Goal: Task Accomplishment & Management: Use online tool/utility

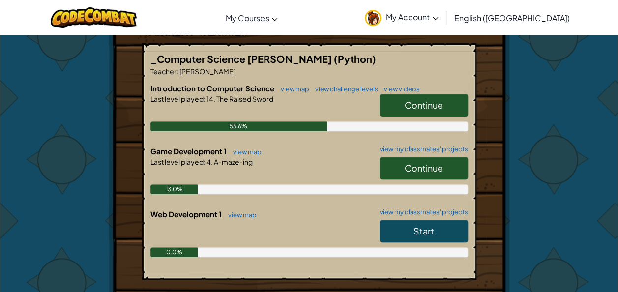
scroll to position [189, 0]
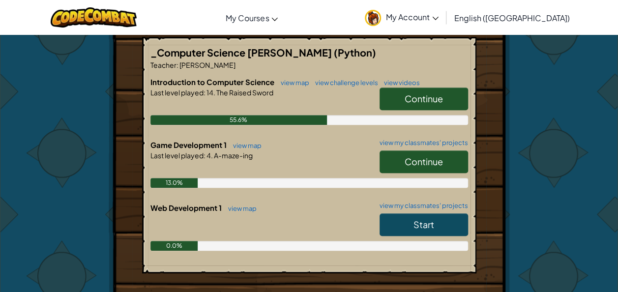
click at [418, 159] on span "Continue" at bounding box center [423, 161] width 38 height 11
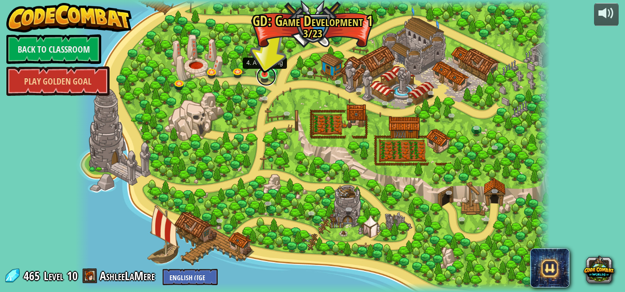
click at [264, 79] on link at bounding box center [266, 76] width 20 height 20
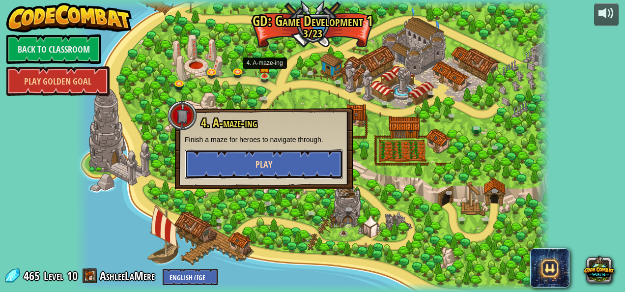
click at [302, 166] on button "Play" at bounding box center [264, 163] width 158 height 29
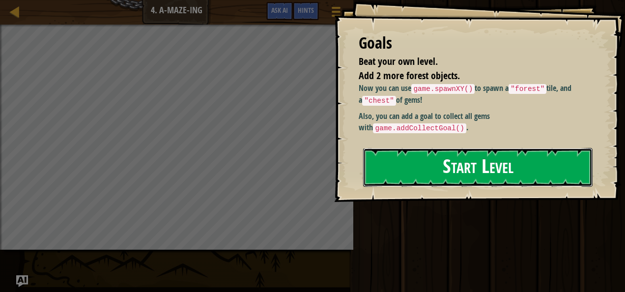
click at [491, 178] on button "Start Level" at bounding box center [477, 167] width 229 height 39
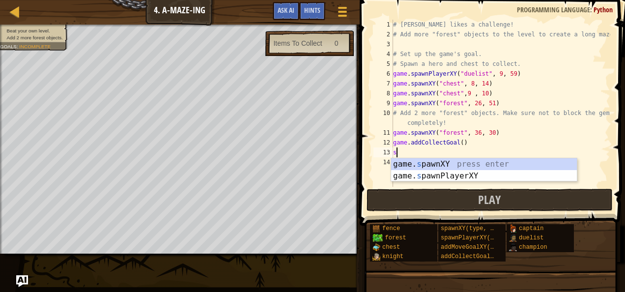
scroll to position [4, 0]
click at [408, 162] on div "game. s pawnXY press enter game. s pawnPlayerXY press enter" at bounding box center [484, 181] width 186 height 47
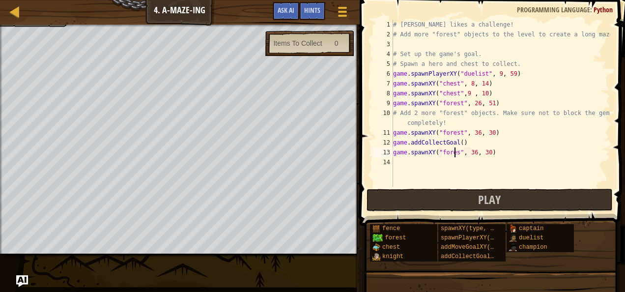
scroll to position [4, 5]
type textarea "game.spawnXY("forest", 36, 30)"
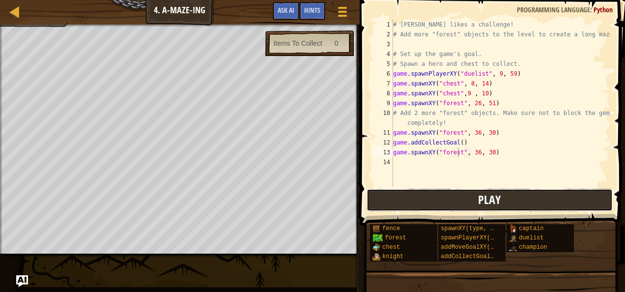
click at [450, 207] on button "Play" at bounding box center [490, 200] width 246 height 23
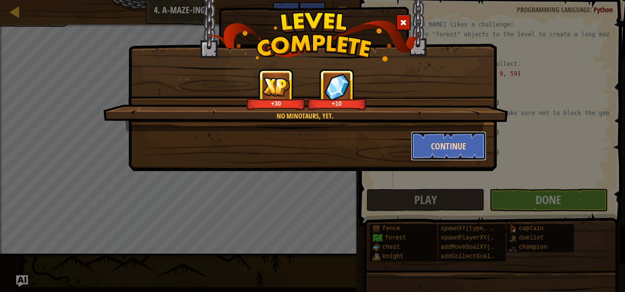
click at [449, 155] on button "Continue" at bounding box center [449, 145] width 76 height 29
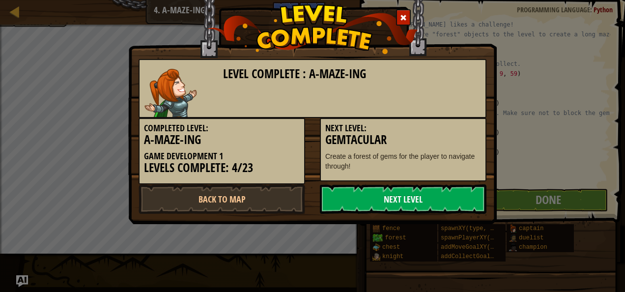
click at [458, 196] on link "Next Level" at bounding box center [403, 198] width 167 height 29
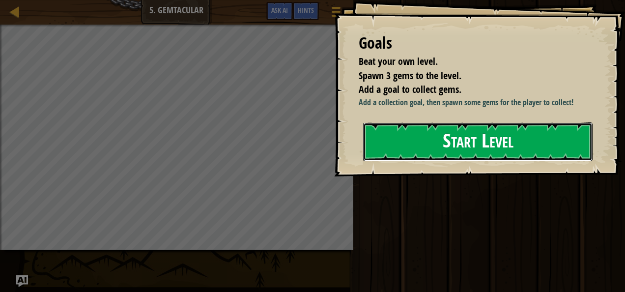
click at [455, 155] on button "Start Level" at bounding box center [477, 141] width 229 height 39
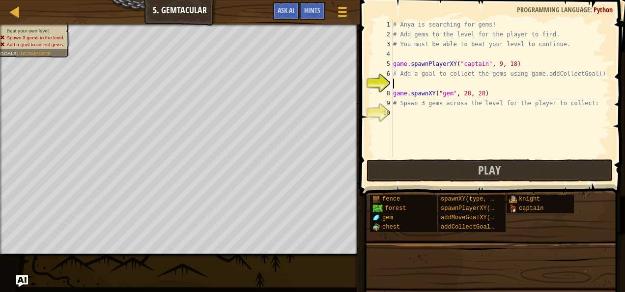
click at [400, 85] on div "# Anya is searching for gems! # Add gems to the level for the player to find. #…" at bounding box center [500, 98] width 219 height 157
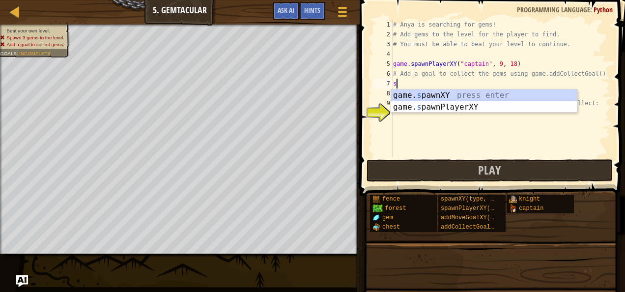
scroll to position [4, 0]
click at [421, 97] on div "game. s pawnXY press enter game. s pawnPlayerXY press enter" at bounding box center [484, 112] width 186 height 47
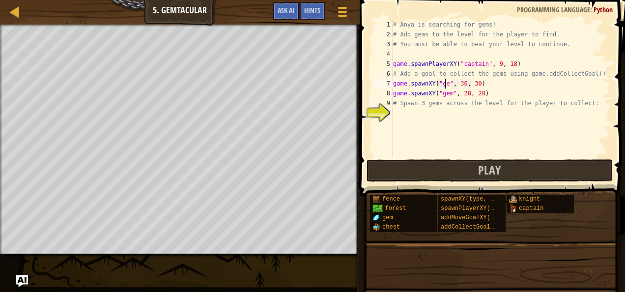
type textarea "game.spawnXY("gem", 36, 30)"
click at [432, 115] on div "# Anya is searching for gems! # Add gems to the level for the player to find. #…" at bounding box center [500, 98] width 219 height 157
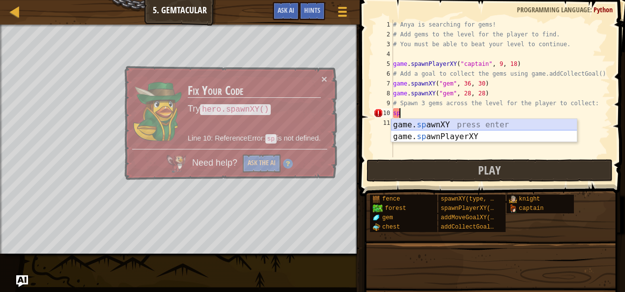
click at [436, 128] on div "game. sp awnXY press enter game. sp awnPlayerXY press enter" at bounding box center [484, 142] width 186 height 47
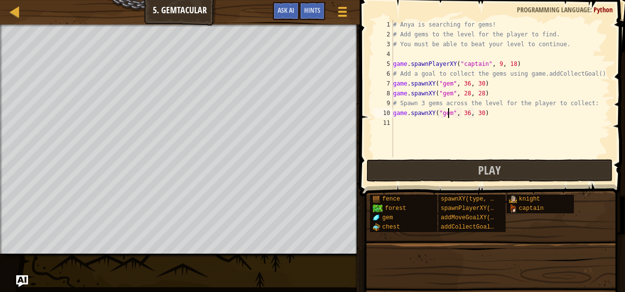
scroll to position [4, 4]
click at [454, 170] on button "Play" at bounding box center [490, 170] width 246 height 23
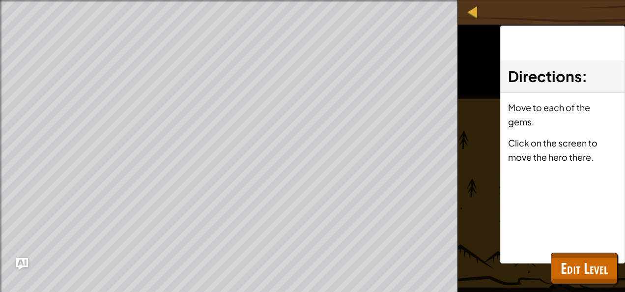
click at [582, 248] on div "Directions : Move to each of the gems. Click on the screen to move the hero the…" at bounding box center [562, 145] width 125 height 238
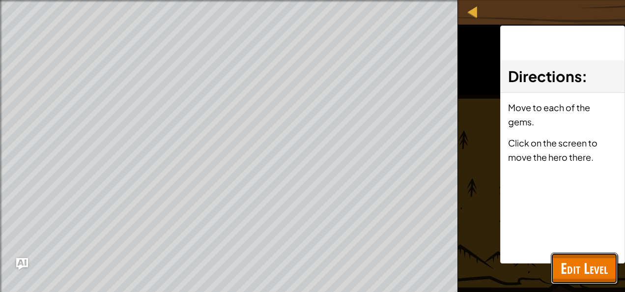
click at [584, 255] on button "Edit Level" at bounding box center [584, 268] width 67 height 31
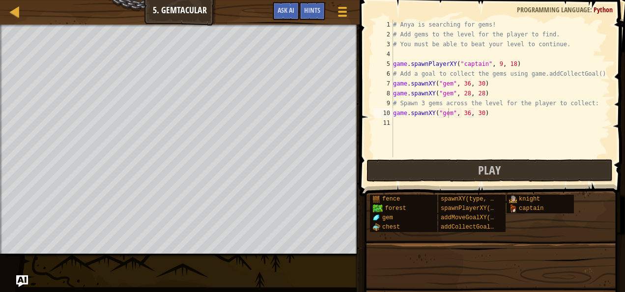
click at [465, 112] on div "# Anya is searching for gems! # Add gems to the level for the player to find. #…" at bounding box center [500, 98] width 219 height 157
click at [476, 112] on div "# Anya is searching for gems! # Add gems to the level for the player to find. #…" at bounding box center [500, 98] width 219 height 157
click at [463, 84] on div "# Anya is searching for gems! # Add gems to the level for the player to find. #…" at bounding box center [500, 98] width 219 height 157
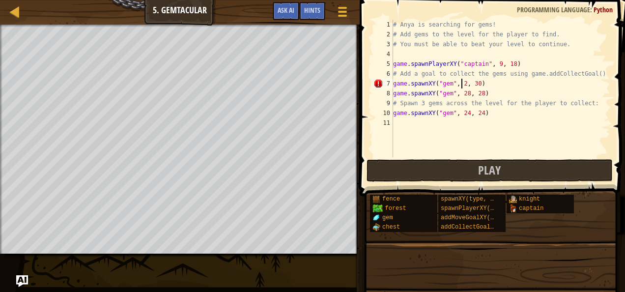
scroll to position [4, 6]
click at [478, 85] on div "# Anya is searching for gems! # Add gems to the level for the player to find. #…" at bounding box center [500, 98] width 219 height 157
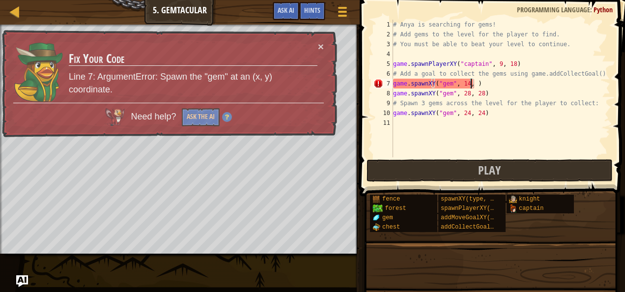
scroll to position [4, 6]
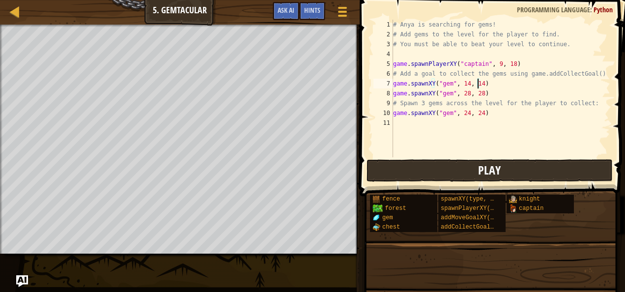
type textarea "game.spawnXY("gem", 14, 14)"
click at [498, 171] on span "Play" at bounding box center [489, 170] width 23 height 16
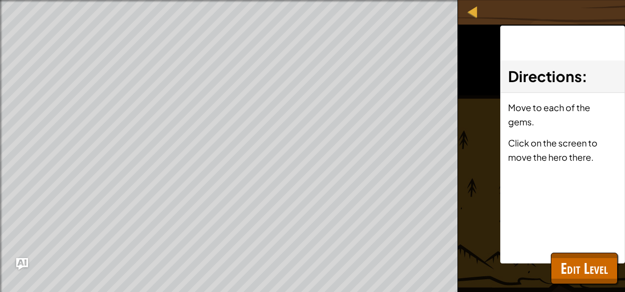
click at [563, 252] on div "Directions : Move to each of the gems. Click on the screen to move the hero the…" at bounding box center [562, 145] width 125 height 238
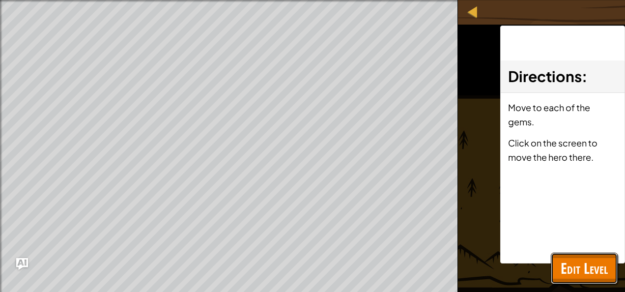
click at [572, 263] on span "Edit Level" at bounding box center [584, 268] width 47 height 20
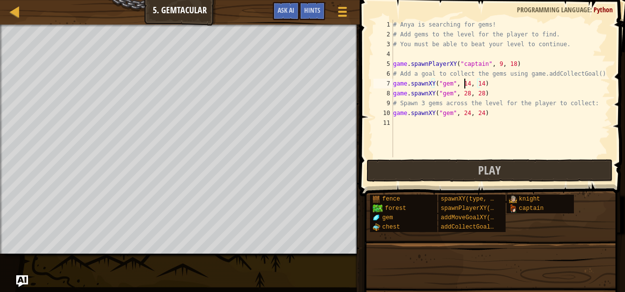
click at [464, 83] on div "# Anya is searching for gems! # Add gems to the level for the player to find. #…" at bounding box center [500, 98] width 219 height 157
click at [400, 122] on div "# Anya is searching for gems! # Add gems to the level for the player to find. #…" at bounding box center [500, 98] width 219 height 157
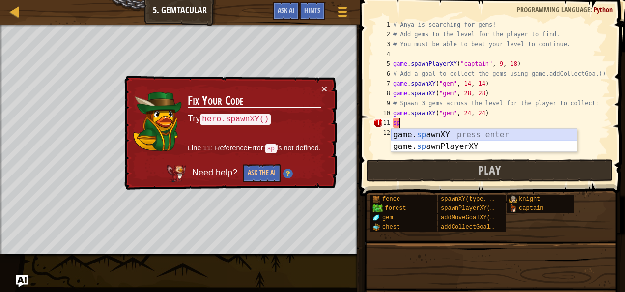
click at [427, 135] on div "game. sp awnXY press enter game. sp awnPlayerXY press enter" at bounding box center [484, 152] width 186 height 47
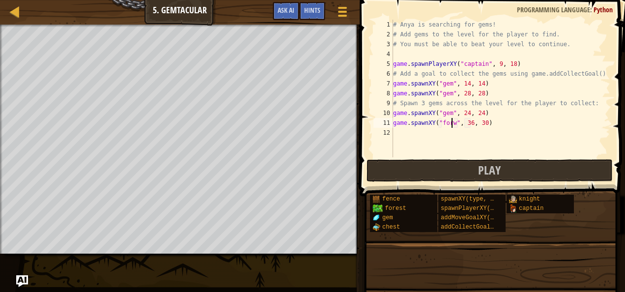
scroll to position [4, 5]
type textarea "game.spawnXY("forest", 36, 30)"
click at [422, 134] on div "# Anya is searching for gems! # Add gems to the level for the player to find. #…" at bounding box center [500, 98] width 219 height 157
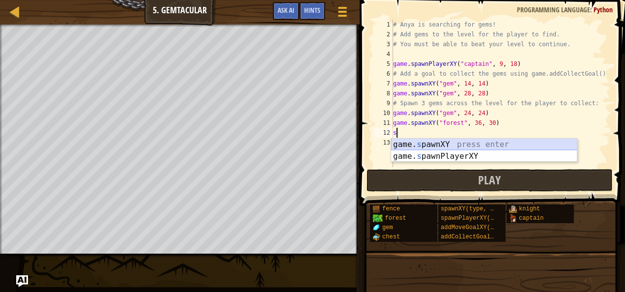
click at [436, 142] on div "game. s pawnXY press enter game. s pawnPlayerXY press enter" at bounding box center [484, 162] width 186 height 47
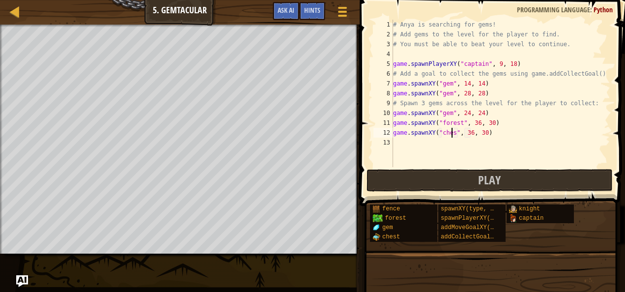
scroll to position [4, 5]
click at [472, 134] on div "# Anya is searching for gems! # Add gems to the level for the player to find. #…" at bounding box center [500, 103] width 219 height 167
click at [482, 132] on div "# Anya is searching for gems! # Add gems to the level for the player to find. #…" at bounding box center [500, 103] width 219 height 167
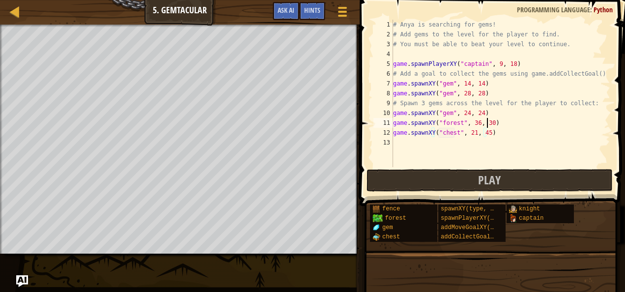
click at [486, 121] on div "# Anya is searching for gems! # Add gems to the level for the player to find. #…" at bounding box center [500, 103] width 219 height 167
type textarea "game.spawnXY("forest", 36, 49)"
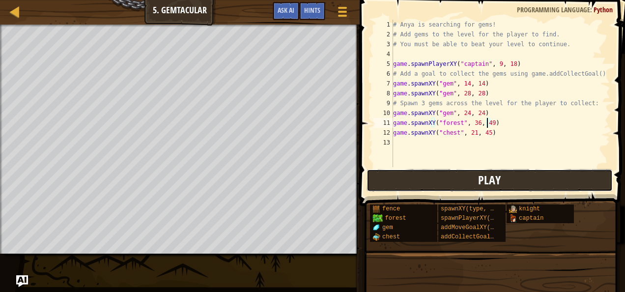
click at [496, 171] on button "Play" at bounding box center [490, 180] width 246 height 23
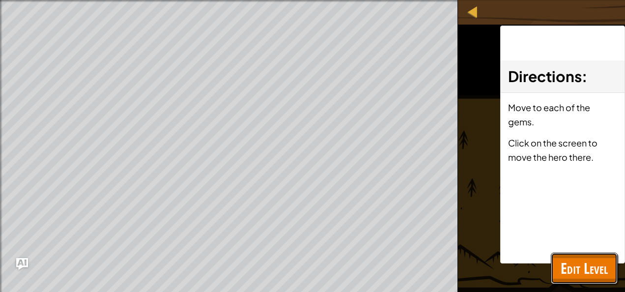
click at [596, 261] on span "Edit Level" at bounding box center [584, 268] width 47 height 20
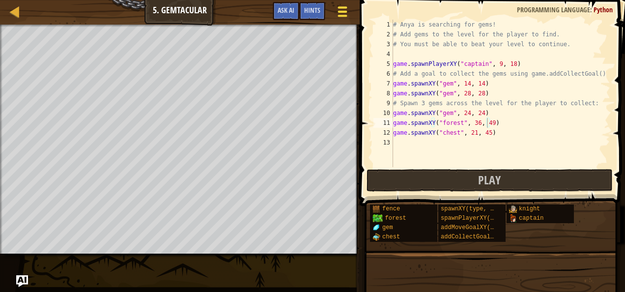
click at [348, 12] on div at bounding box center [342, 11] width 13 height 14
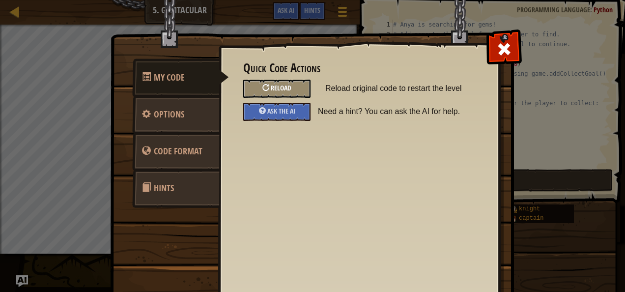
click at [286, 83] on div "Reload" at bounding box center [276, 89] width 67 height 18
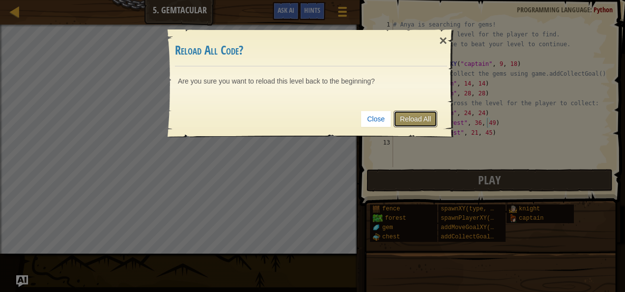
click at [427, 117] on link "Reload All" at bounding box center [416, 119] width 44 height 17
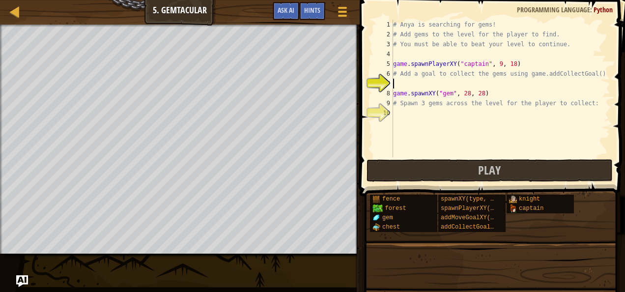
scroll to position [4, 0]
click at [310, 6] on div "Hints" at bounding box center [312, 11] width 26 height 18
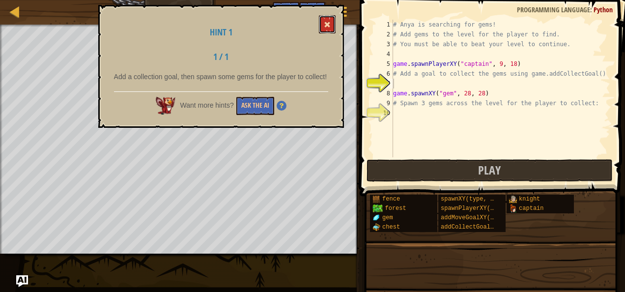
drag, startPoint x: 327, startPoint y: 27, endPoint x: 324, endPoint y: 19, distance: 8.1
click at [324, 19] on button at bounding box center [327, 24] width 17 height 18
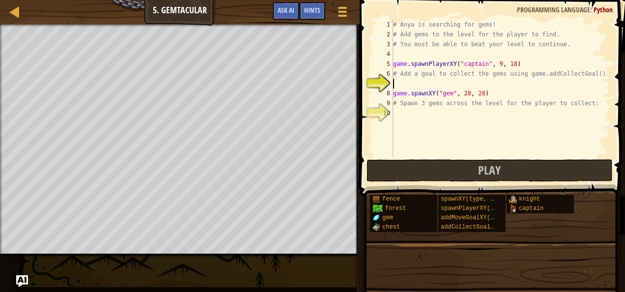
click at [418, 85] on div "# Anya is searching for gems! # Add gems to the level for the player to find. #…" at bounding box center [500, 98] width 219 height 157
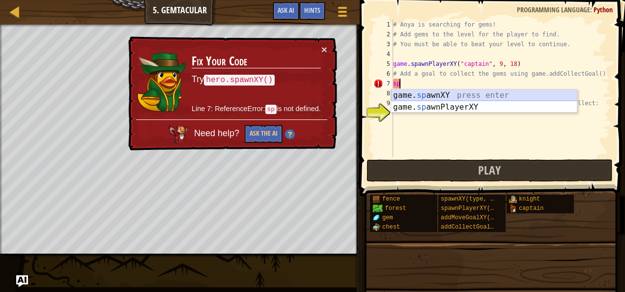
click at [433, 93] on div "game. sp awnXY press enter game. sp awnPlayerXY press enter" at bounding box center [484, 112] width 186 height 47
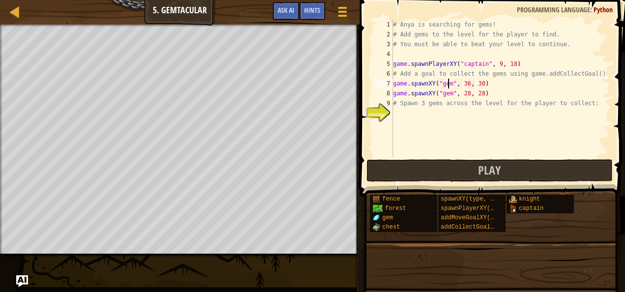
scroll to position [4, 4]
click at [461, 84] on div "# Anya is searching for gems! # Add gems to the level for the player to find. #…" at bounding box center [500, 98] width 219 height 157
click at [478, 84] on div "# Anya is searching for gems! # Add gems to the level for the player to find. #…" at bounding box center [500, 98] width 219 height 157
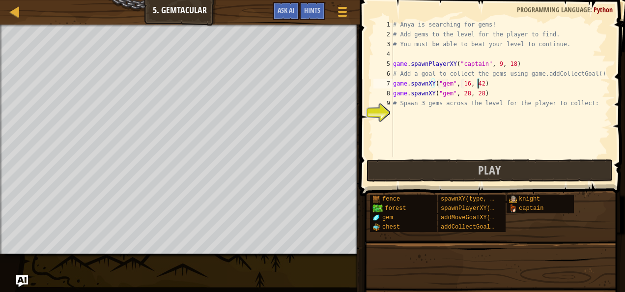
click at [464, 84] on div "# Anya is searching for gems! # Add gems to the level for the player to find. #…" at bounding box center [500, 98] width 219 height 157
type textarea "game.spawnXY("gem", 24, 42)"
click at [432, 111] on div "# Anya is searching for gems! # Add gems to the level for the player to find. #…" at bounding box center [500, 98] width 219 height 157
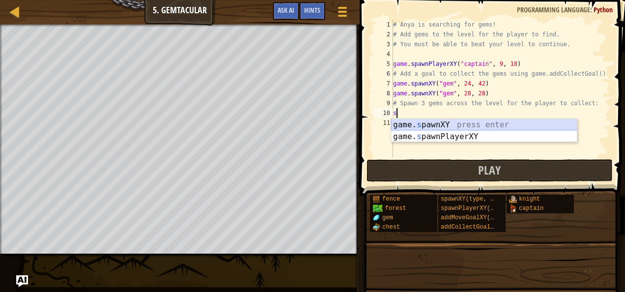
click at [439, 122] on div "game. s pawnXY press enter game. s pawnPlayerXY press enter" at bounding box center [484, 142] width 186 height 47
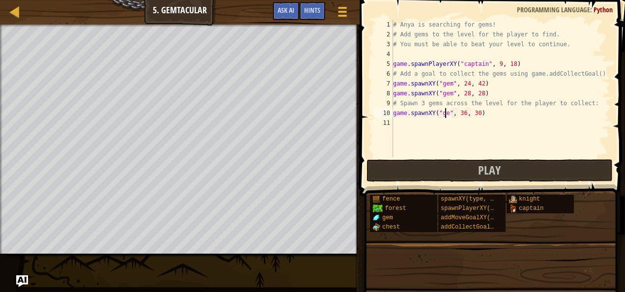
scroll to position [4, 4]
click at [462, 113] on div "# Anya is searching for gems! # Add gems to the level for the player to find. #…" at bounding box center [500, 98] width 219 height 157
type textarea "game.spawnXY("gem", 63, 30)"
click at [478, 112] on div "# Anya is searching for gems! # Add gems to the level for the player to find. #…" at bounding box center [500, 98] width 219 height 157
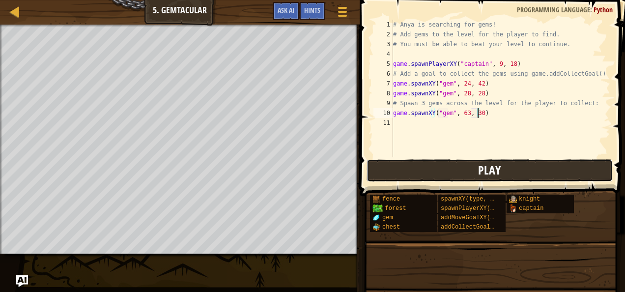
click at [437, 167] on button "Play" at bounding box center [490, 170] width 246 height 23
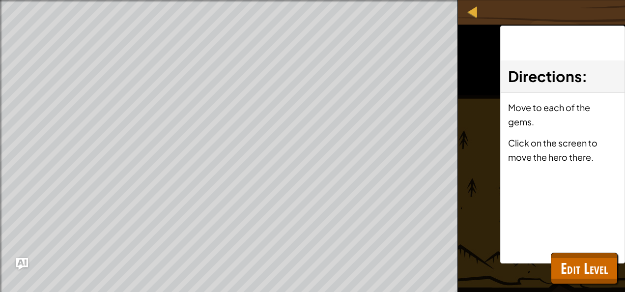
click at [544, 159] on p "Click on the screen to move the hero there." at bounding box center [562, 150] width 109 height 28
click at [472, 13] on div at bounding box center [472, 11] width 12 height 12
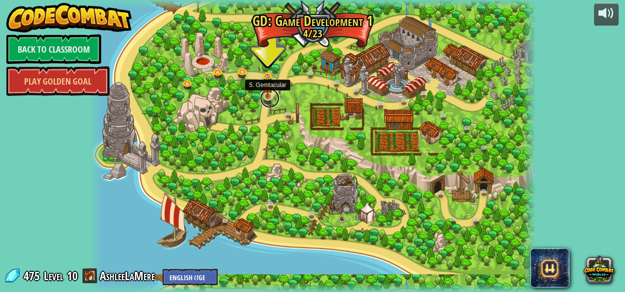
click at [265, 98] on link at bounding box center [270, 98] width 20 height 20
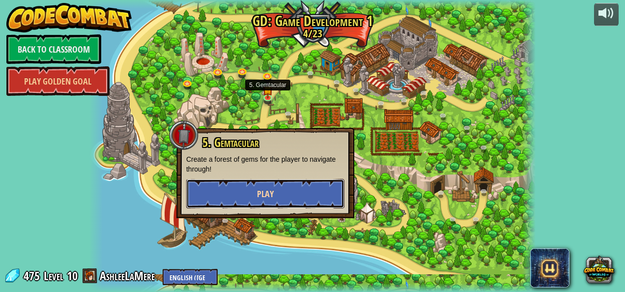
click at [306, 183] on button "Play" at bounding box center [265, 193] width 158 height 29
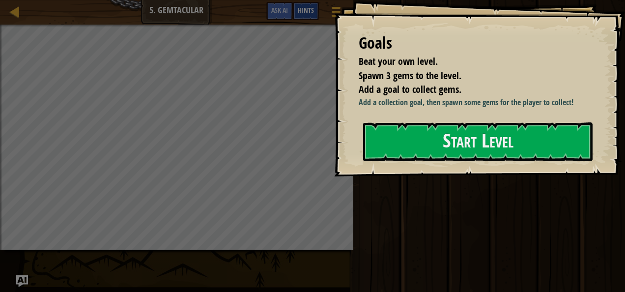
click at [308, 8] on span "Hints" at bounding box center [306, 9] width 16 height 9
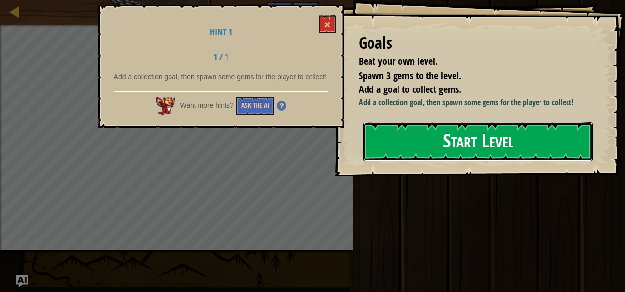
click at [382, 146] on button "Start Level" at bounding box center [477, 141] width 229 height 39
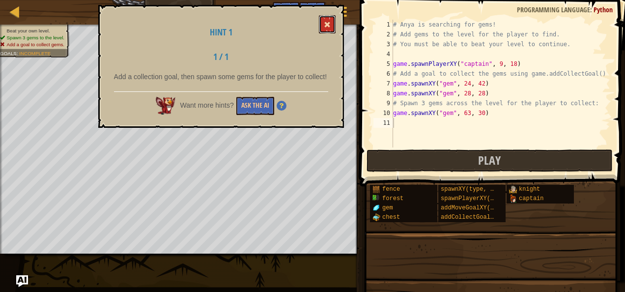
click at [330, 27] on button at bounding box center [327, 24] width 17 height 18
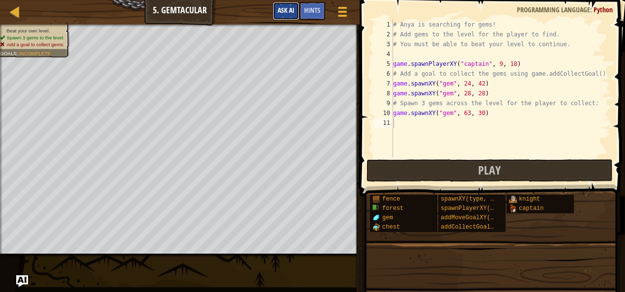
click at [284, 12] on span "Ask AI" at bounding box center [286, 9] width 17 height 9
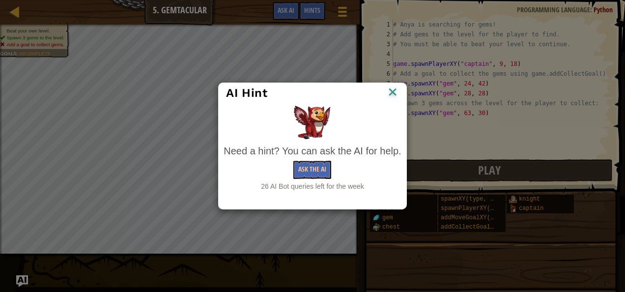
click at [395, 90] on img at bounding box center [392, 92] width 13 height 15
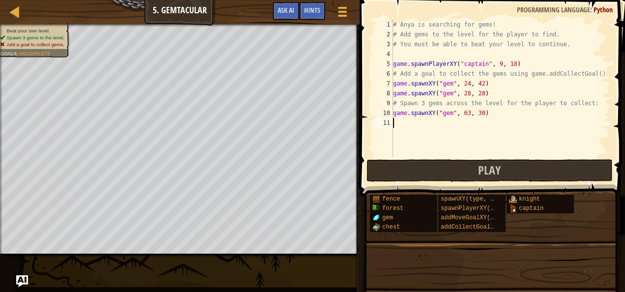
type textarea "g"
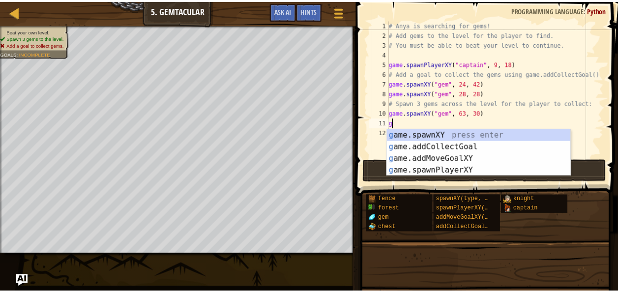
scroll to position [4, 0]
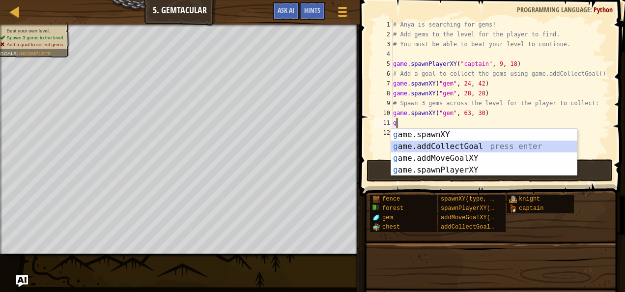
click at [472, 144] on div "g ame.spawnXY press enter g ame.addCollectGoal press enter g ame.addMoveGoalXY …" at bounding box center [484, 164] width 186 height 71
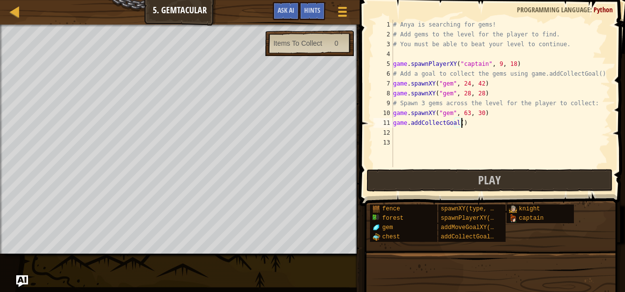
drag, startPoint x: 465, startPoint y: 124, endPoint x: 460, endPoint y: 122, distance: 5.3
click at [460, 122] on div "# Anya is searching for gems! # Add gems to the level for the player to find. #…" at bounding box center [500, 103] width 219 height 167
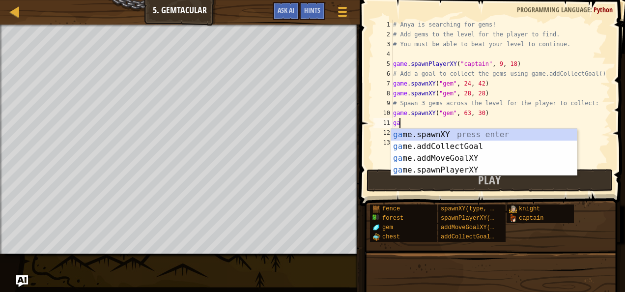
type textarea "g"
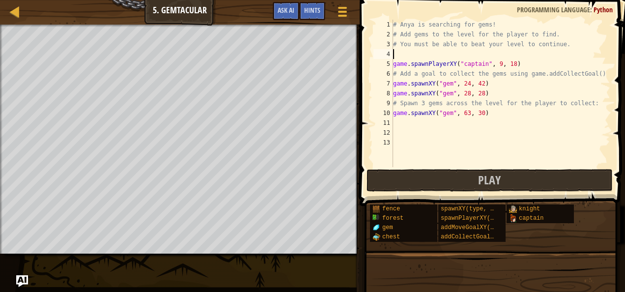
click at [403, 51] on div "# Anya is searching for gems! # Add gems to the level for the player to find. #…" at bounding box center [500, 103] width 219 height 167
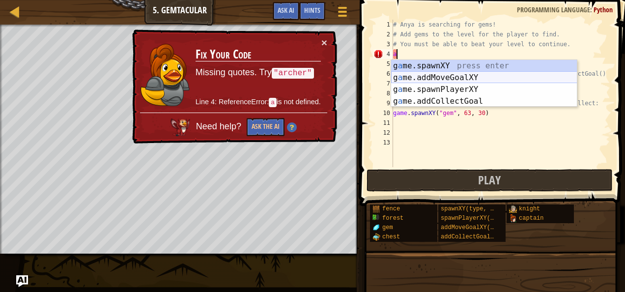
click at [435, 79] on div "g a me.spawnXY press enter g a me.addMoveGoalXY press enter g a me.spawnPlayerX…" at bounding box center [484, 95] width 186 height 71
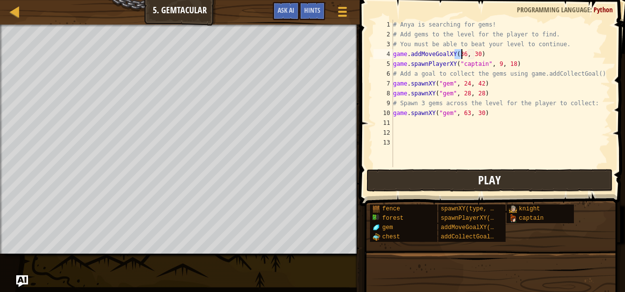
type textarea "game.addMoveGoalXY(36, 30)"
click at [473, 174] on button "Play" at bounding box center [490, 180] width 246 height 23
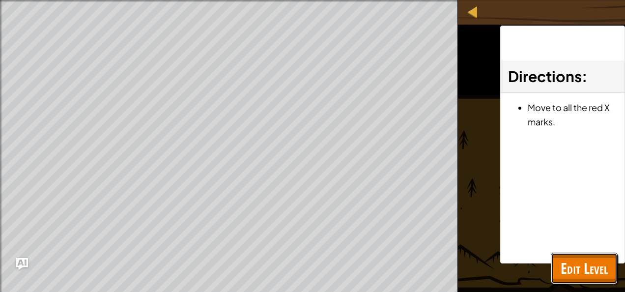
click at [586, 264] on span "Edit Level" at bounding box center [584, 268] width 47 height 20
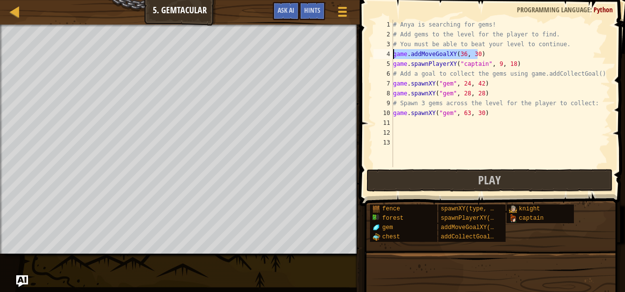
drag, startPoint x: 488, startPoint y: 53, endPoint x: 394, endPoint y: 54, distance: 94.3
click at [394, 54] on div "# Anya is searching for gems! # Add gems to the level for the player to find. #…" at bounding box center [500, 103] width 219 height 167
click at [402, 119] on div "# Anya is searching for gems! # Add gems to the level for the player to find. #…" at bounding box center [500, 103] width 219 height 167
type textarea "g"
click at [406, 54] on div "# Anya is searching for gems! # Add gems to the level for the player to find. #…" at bounding box center [500, 103] width 219 height 167
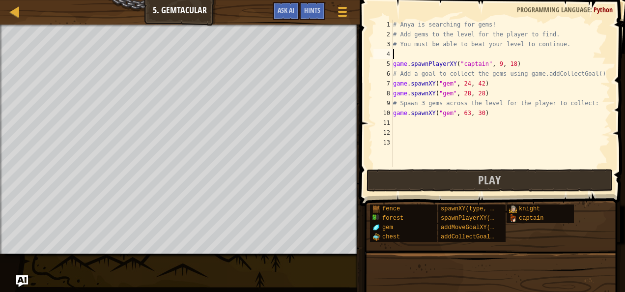
type textarea "g"
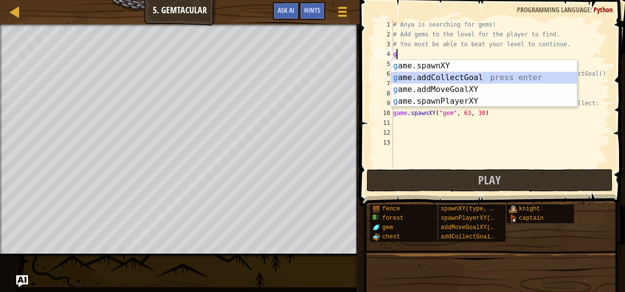
click at [452, 74] on div "g ame.spawnXY press enter g ame.addCollectGoal press enter g ame.addMoveGoalXY …" at bounding box center [484, 95] width 186 height 71
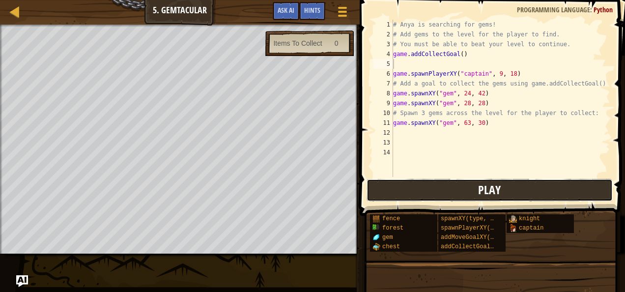
click at [477, 185] on button "Play" at bounding box center [490, 190] width 246 height 23
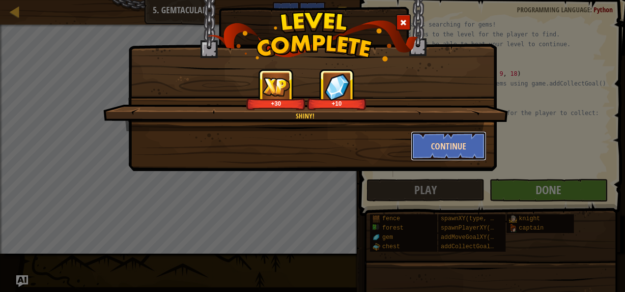
click at [468, 148] on button "Continue" at bounding box center [449, 145] width 76 height 29
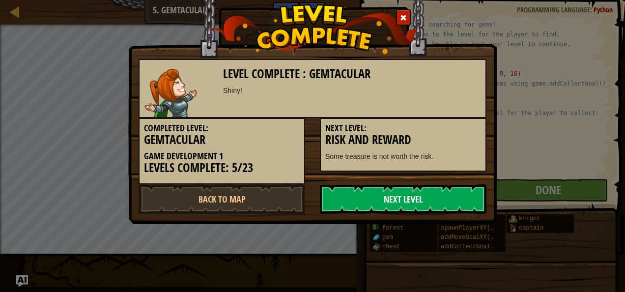
click at [440, 201] on link "Next Level" at bounding box center [403, 198] width 167 height 29
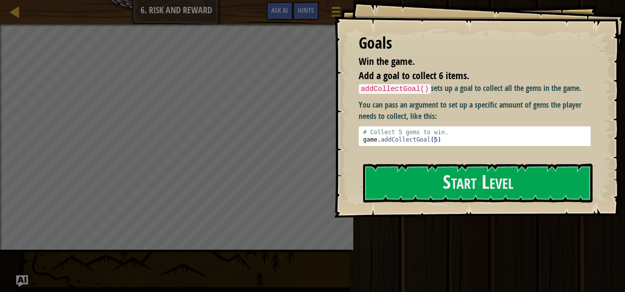
click at [14, 1] on div "Map Game Development 1 6. Risk and Reward Game Menu Done Hints Ask AI" at bounding box center [176, 12] width 353 height 25
click at [22, 14] on link "Map" at bounding box center [22, 11] width 5 height 13
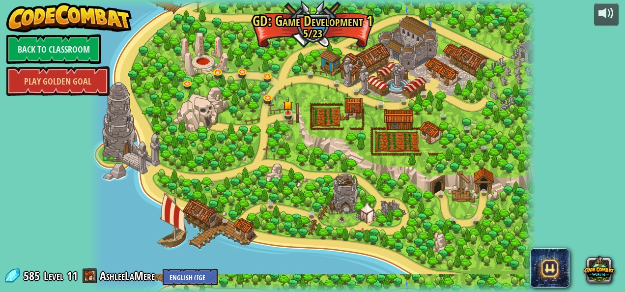
click at [121, 222] on div at bounding box center [312, 146] width 447 height 292
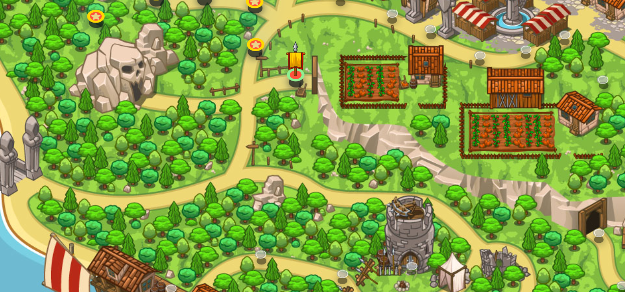
drag, startPoint x: 258, startPoint y: 140, endPoint x: 273, endPoint y: 195, distance: 57.0
click at [273, 195] on div at bounding box center [312, 146] width 447 height 292
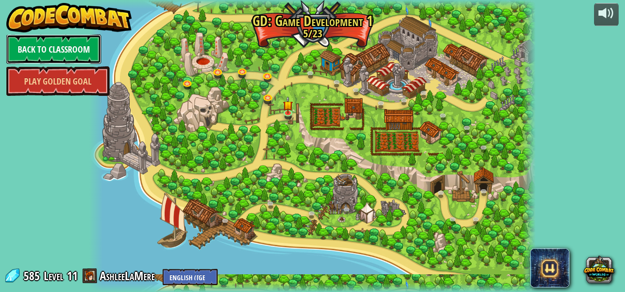
click at [59, 51] on link "Back to Classroom" at bounding box center [53, 48] width 95 height 29
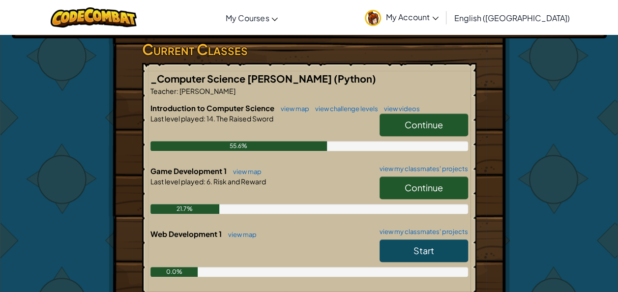
scroll to position [176, 0]
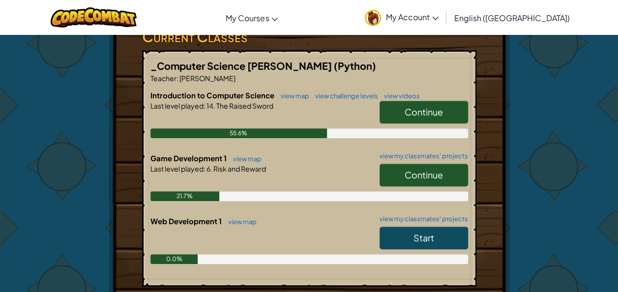
click at [429, 181] on link "Continue" at bounding box center [423, 175] width 88 height 23
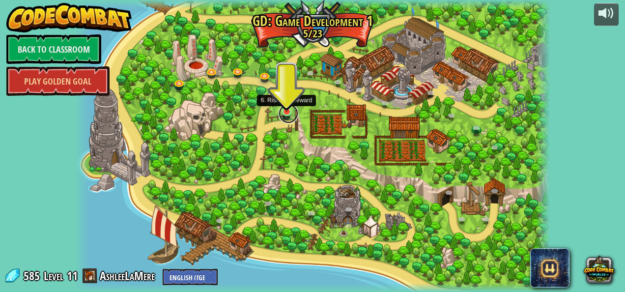
click at [287, 116] on link at bounding box center [289, 114] width 20 height 20
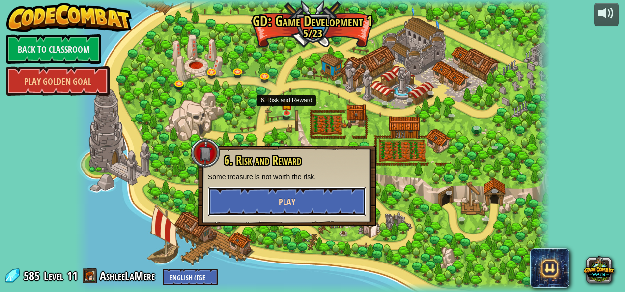
click at [312, 207] on button "Play" at bounding box center [287, 201] width 158 height 29
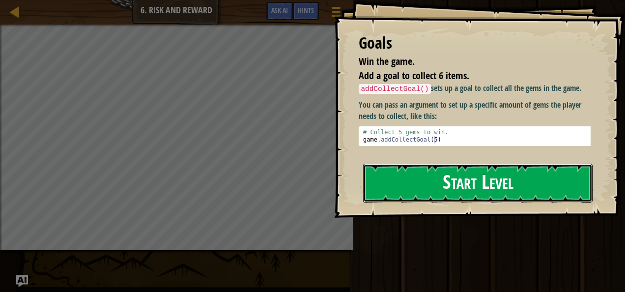
click at [397, 187] on button "Start Level" at bounding box center [477, 183] width 229 height 39
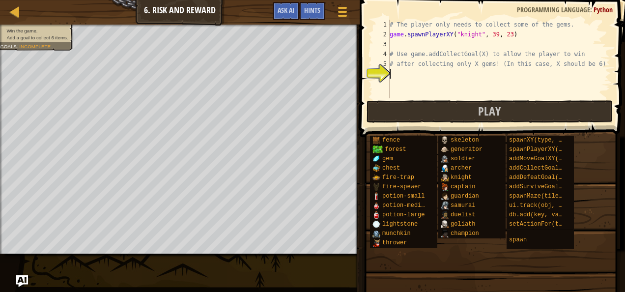
click at [404, 73] on div "# The player only needs to collect some of the gems. game . spawnPlayerXY ( "kn…" at bounding box center [499, 69] width 223 height 98
type textarea "h"
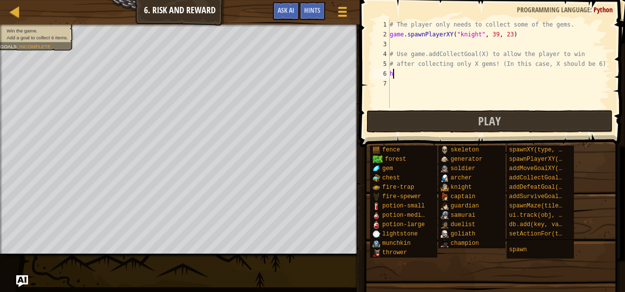
scroll to position [4, 0]
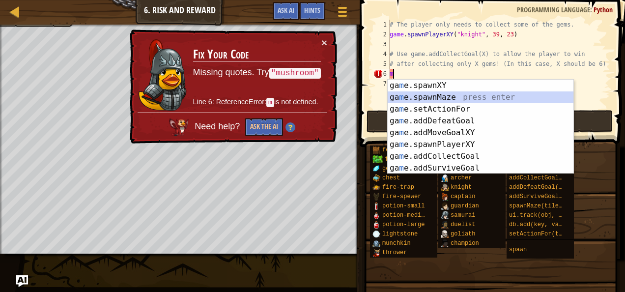
click at [490, 98] on div "ga m e.spawnXY press enter ga m e.spawnMaze press enter ga m e.setActionFor pre…" at bounding box center [481, 139] width 186 height 118
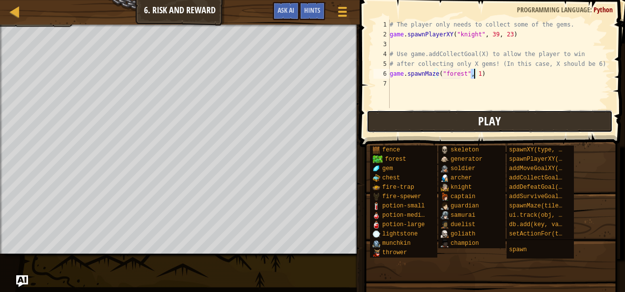
click at [443, 124] on button "Play" at bounding box center [490, 121] width 246 height 23
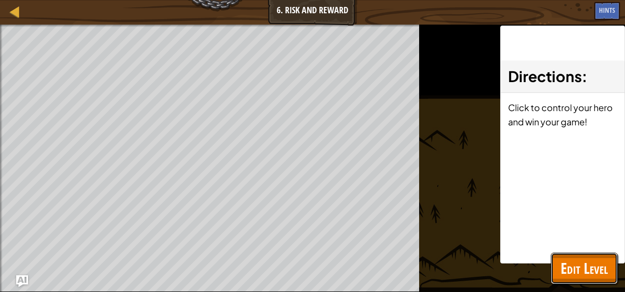
click at [608, 261] on button "Edit Level" at bounding box center [584, 268] width 67 height 31
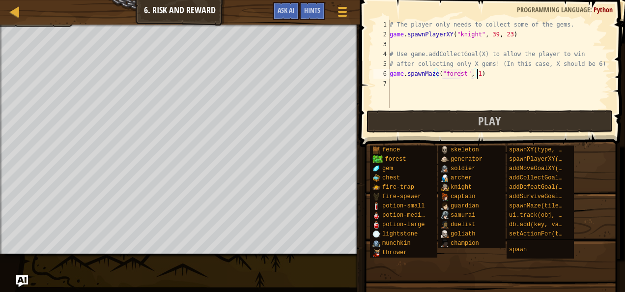
click at [476, 75] on div "# The player only needs to collect some of the gems. game . spawnPlayerXY ( "kn…" at bounding box center [499, 74] width 223 height 108
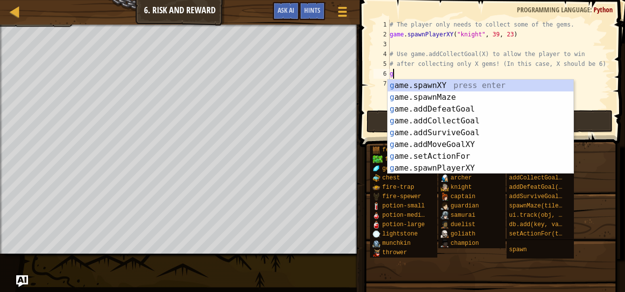
type textarea "g"
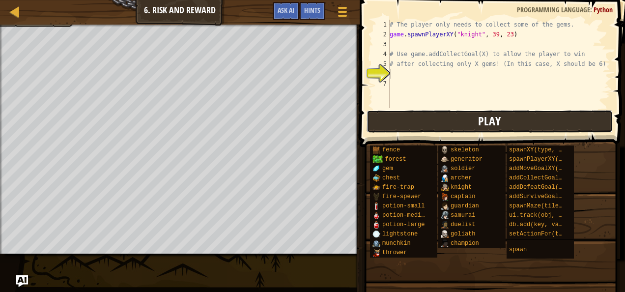
click at [455, 123] on button "Play" at bounding box center [490, 121] width 246 height 23
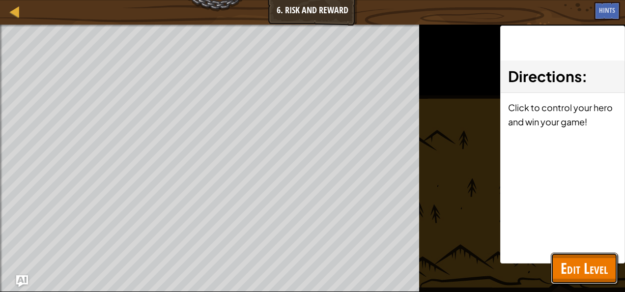
click at [579, 261] on span "Edit Level" at bounding box center [584, 268] width 47 height 20
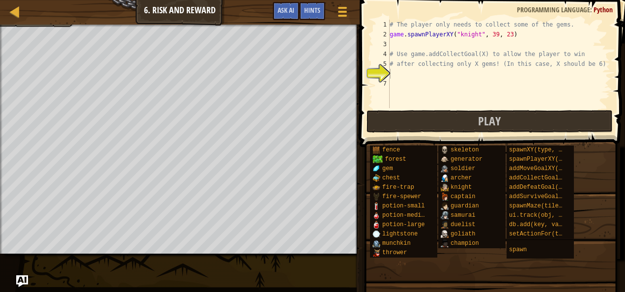
click at [414, 77] on div "# The player only needs to collect some of the gems. game . spawnPlayerXY ( "kn…" at bounding box center [499, 74] width 223 height 108
type textarea "m"
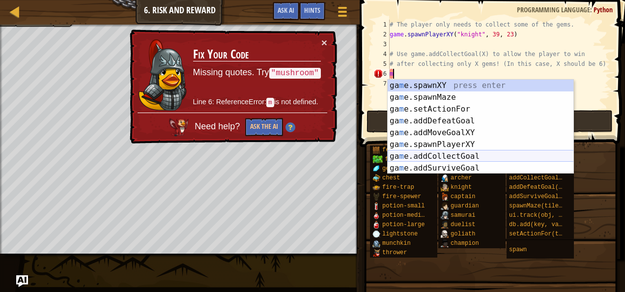
click at [449, 160] on div "ga m e.spawnXY press enter ga m e.spawnMaze press enter ga m e.setActionFor pre…" at bounding box center [481, 139] width 186 height 118
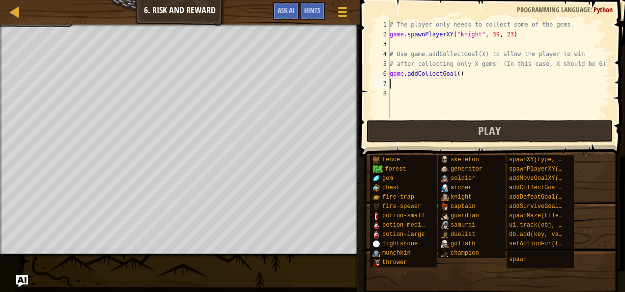
click at [453, 73] on div "# The player only needs to collect some of the gems. game . spawnPlayerXY ( "kn…" at bounding box center [499, 79] width 223 height 118
click at [486, 133] on span "Play" at bounding box center [489, 131] width 23 height 16
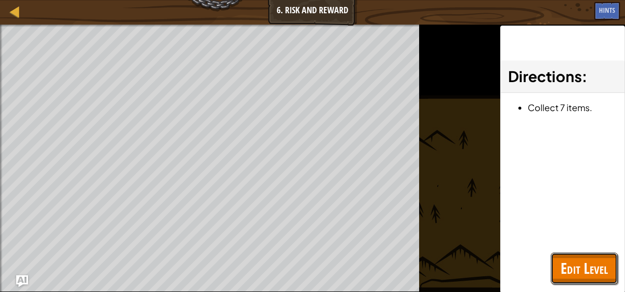
click at [579, 255] on button "Edit Level" at bounding box center [584, 268] width 67 height 31
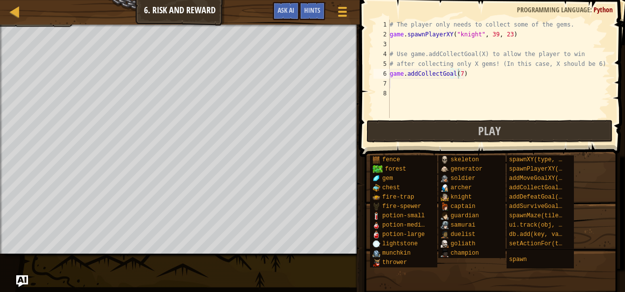
click at [459, 74] on div "# The player only needs to collect some of the gems. game . spawnPlayerXY ( "kn…" at bounding box center [499, 79] width 223 height 118
click at [477, 128] on button "Play" at bounding box center [490, 131] width 246 height 23
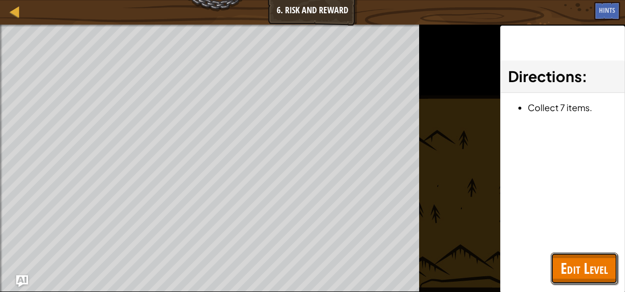
click at [564, 258] on span "Edit Level" at bounding box center [584, 268] width 47 height 20
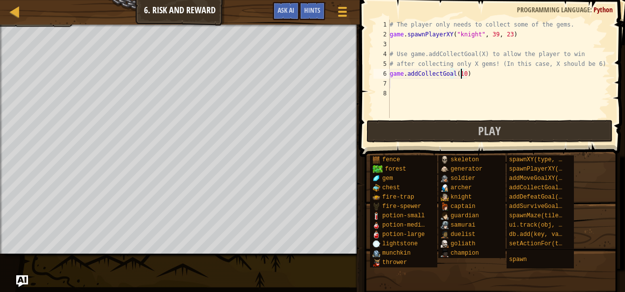
click at [474, 75] on div "# The player only needs to collect some of the gems. game . spawnPlayerXY ( "kn…" at bounding box center [499, 79] width 223 height 118
click at [453, 132] on button "Play" at bounding box center [490, 131] width 246 height 23
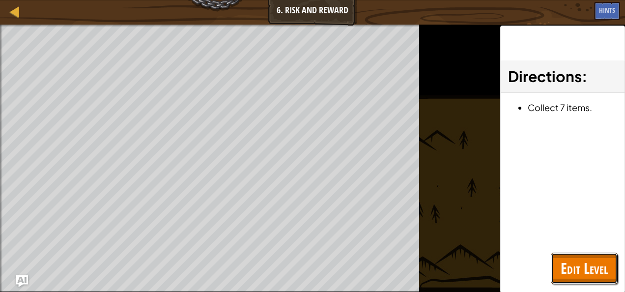
click at [589, 255] on button "Edit Level" at bounding box center [584, 268] width 67 height 31
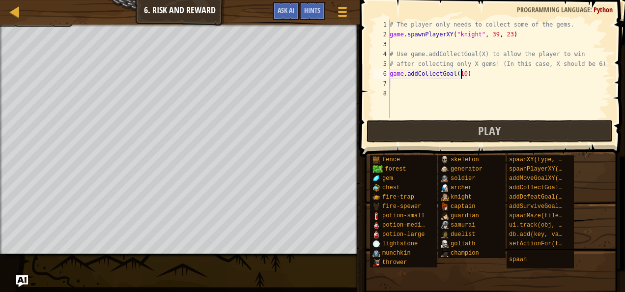
click at [461, 76] on div "# The player only needs to collect some of the gems. game . spawnPlayerXY ( "kn…" at bounding box center [499, 79] width 223 height 118
click at [455, 75] on div "# The player only needs to collect some of the gems. game . spawnPlayerXY ( "kn…" at bounding box center [499, 79] width 223 height 118
type textarea "game.addCollectGoal(7)"
click at [459, 133] on button "Play" at bounding box center [490, 131] width 246 height 23
